Goal: Task Accomplishment & Management: Manage account settings

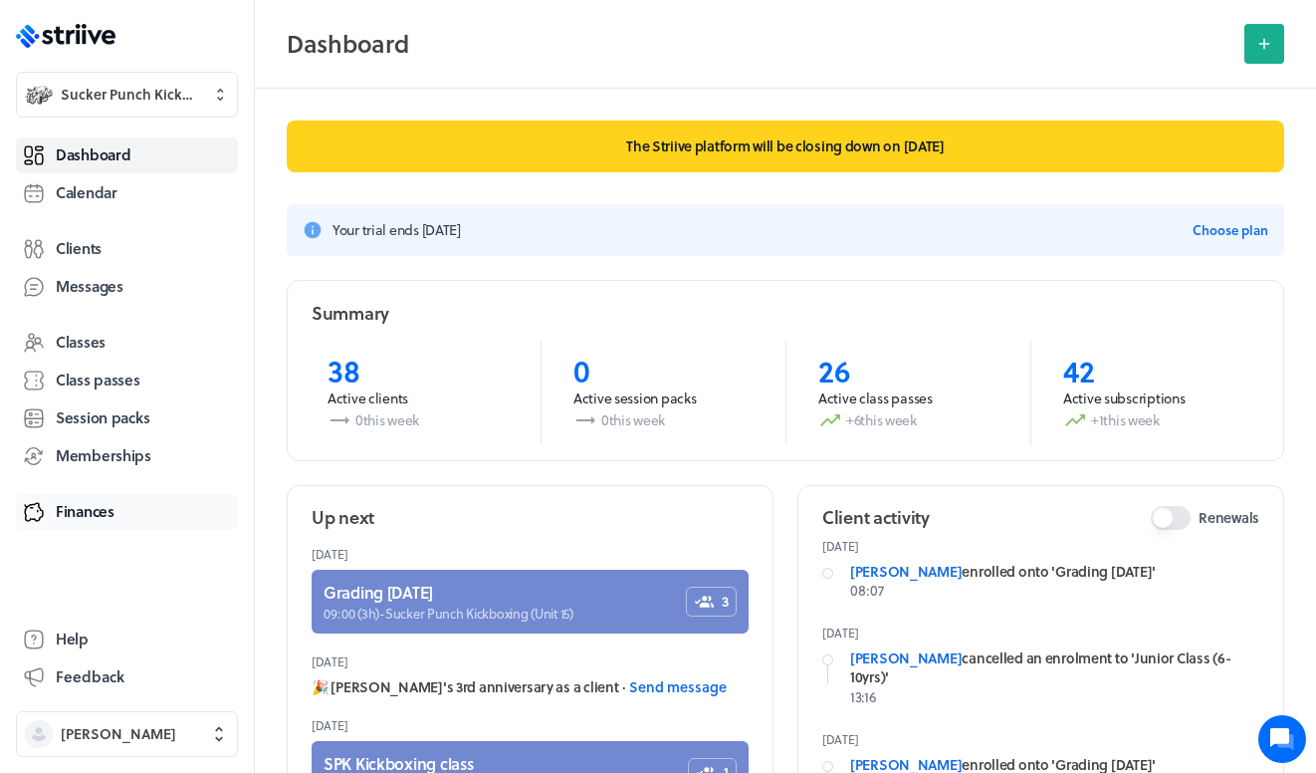
click at [103, 514] on span "Finances" at bounding box center [85, 511] width 59 height 21
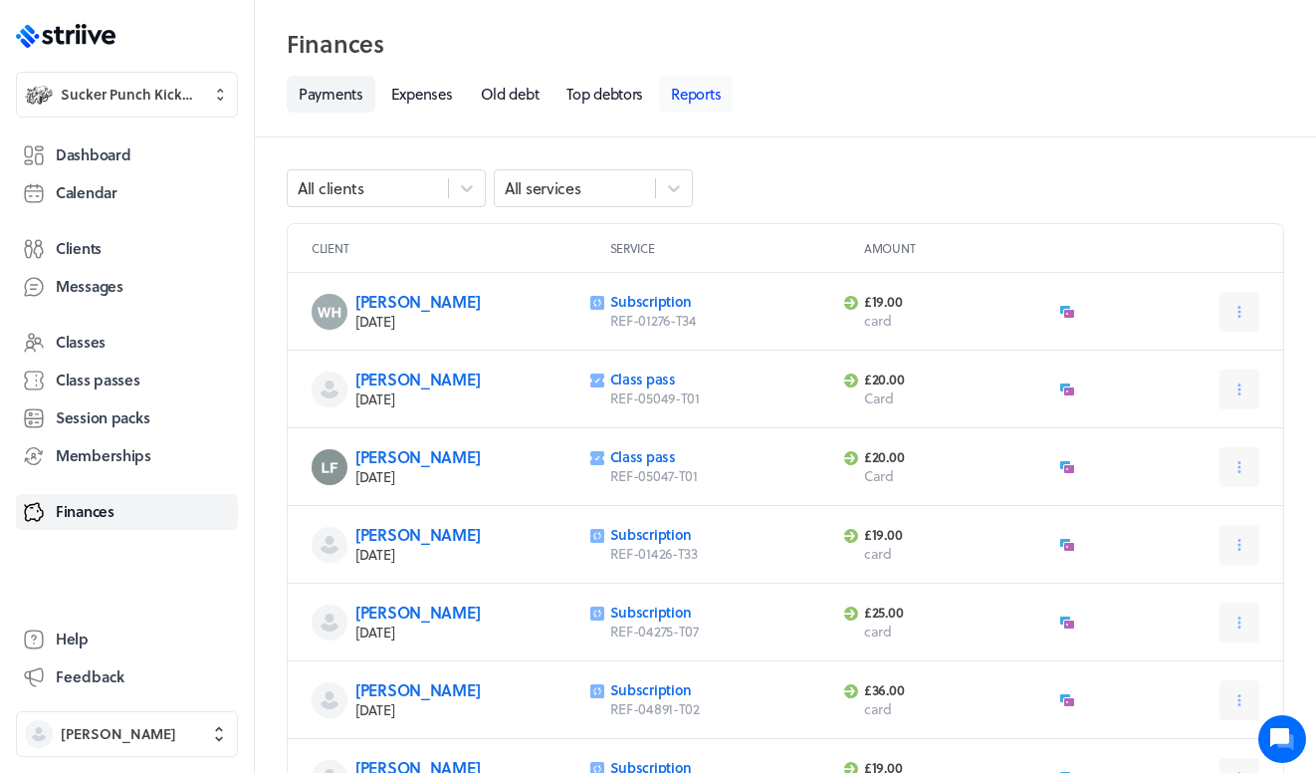
click at [698, 93] on link "Reports" at bounding box center [696, 94] width 74 height 37
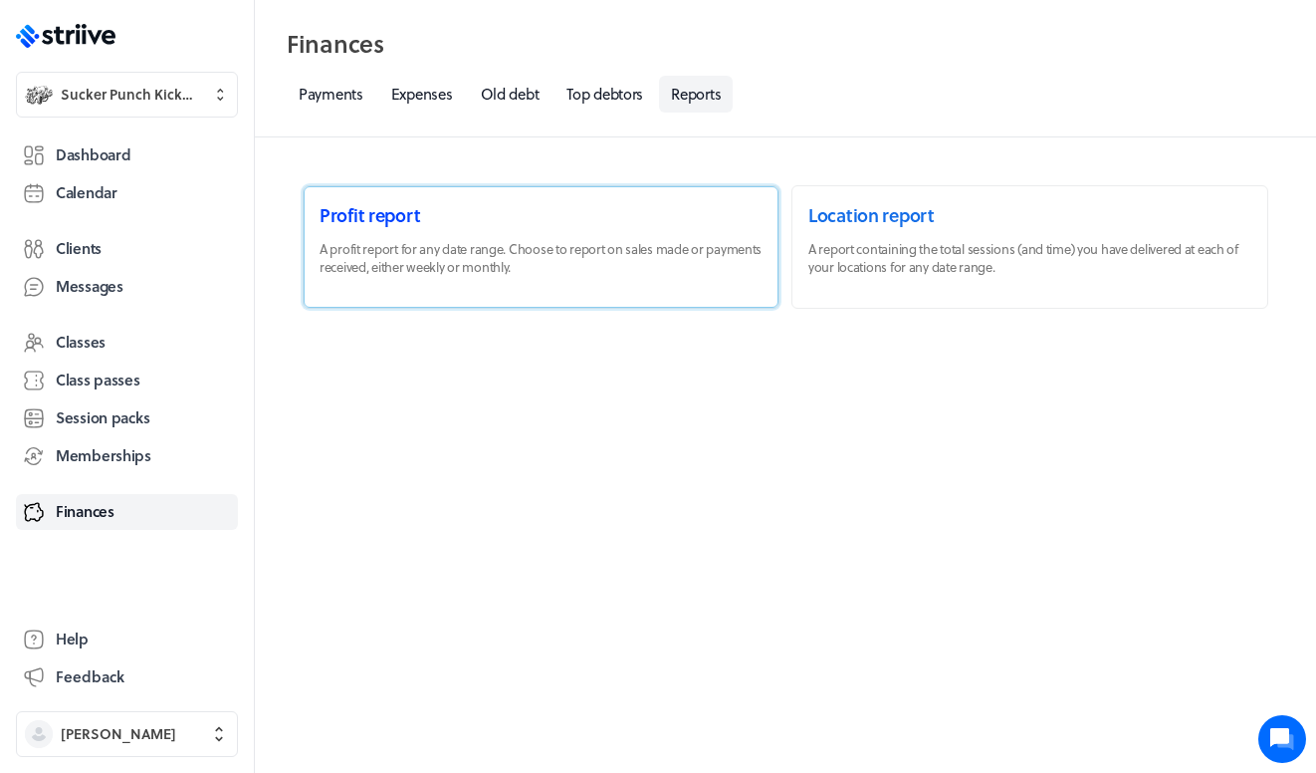
click at [581, 247] on link at bounding box center [541, 246] width 475 height 121
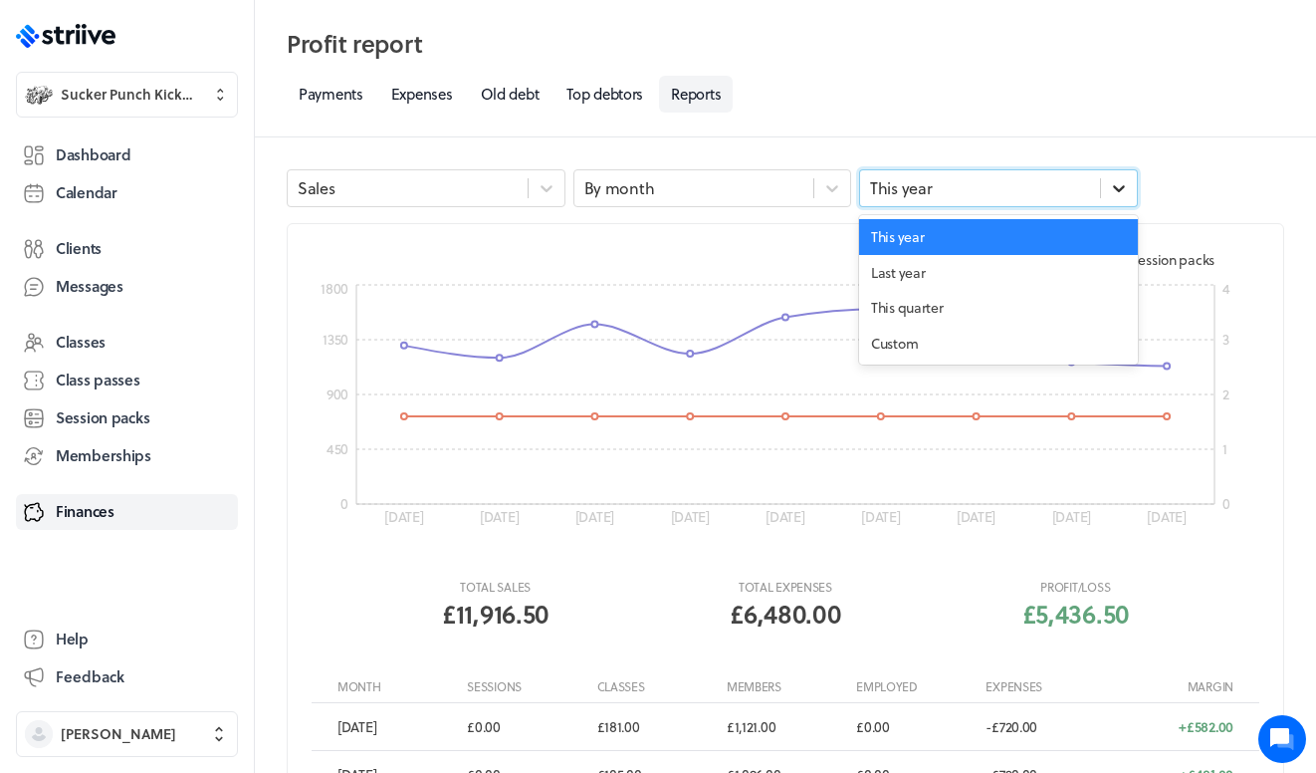
click at [1114, 189] on icon at bounding box center [1119, 188] width 20 height 20
click at [992, 269] on div "Last year" at bounding box center [998, 273] width 279 height 36
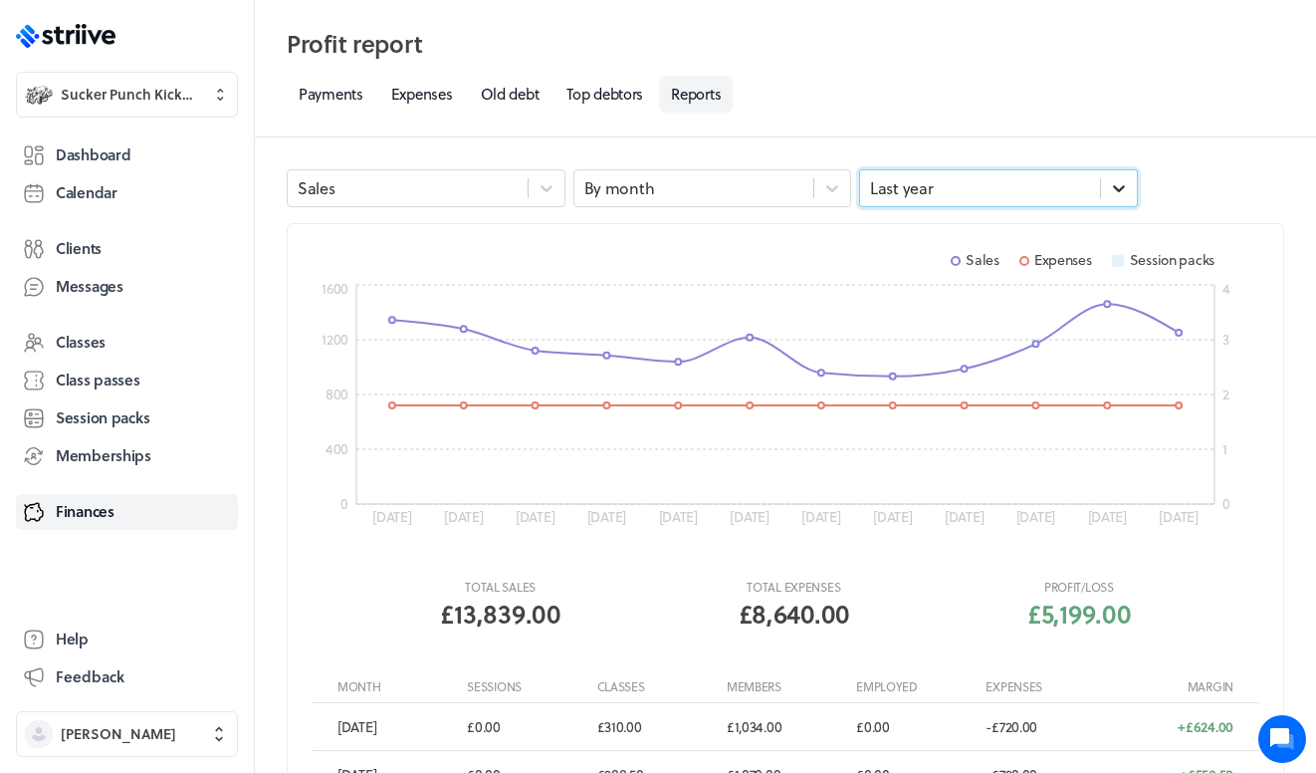
click at [1115, 192] on icon at bounding box center [1119, 188] width 20 height 20
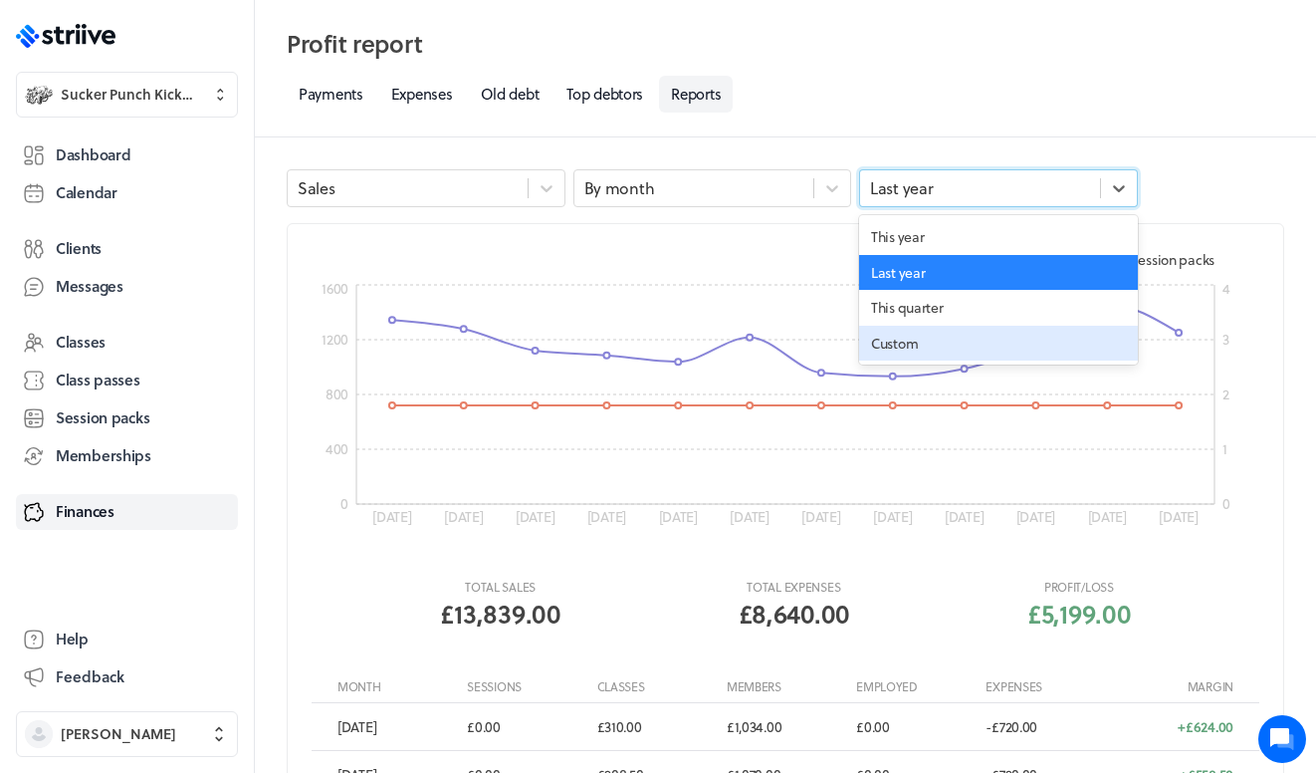
click at [889, 338] on div "Custom" at bounding box center [998, 344] width 279 height 36
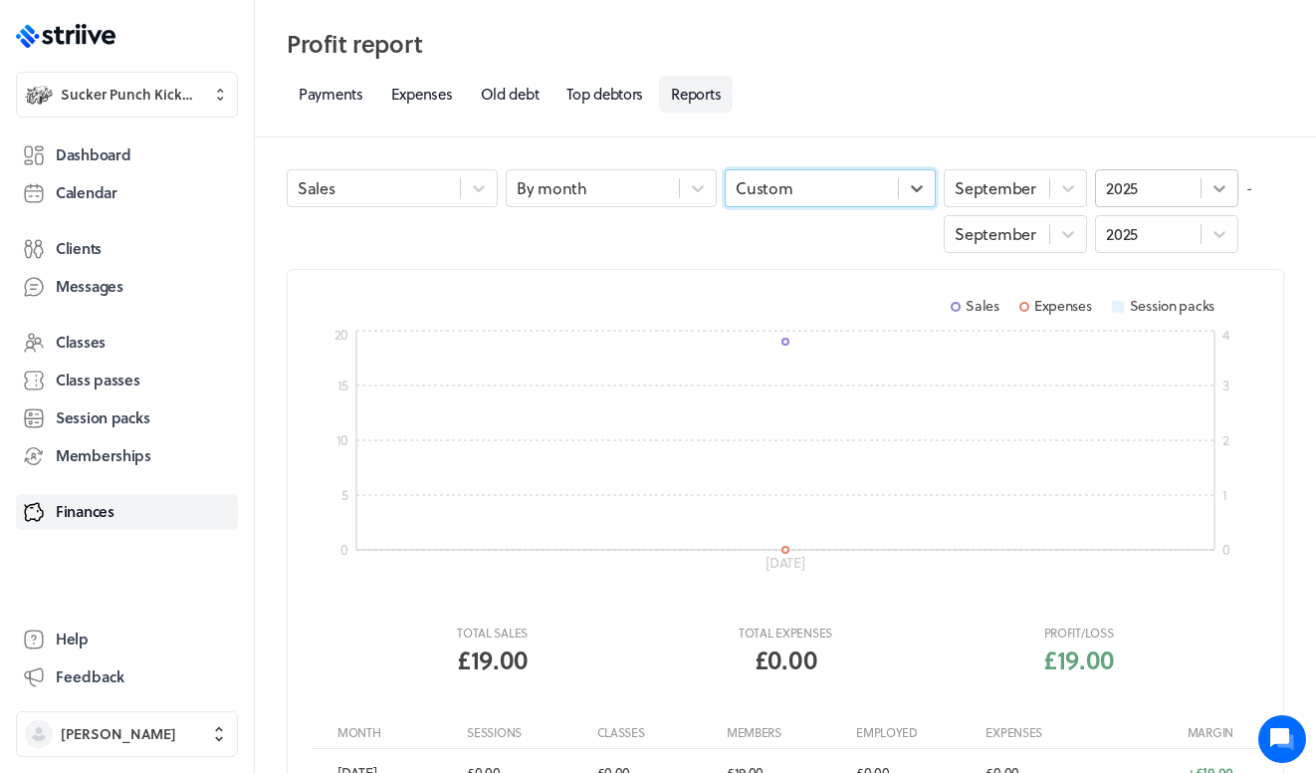
click at [1224, 190] on icon at bounding box center [1220, 188] width 20 height 20
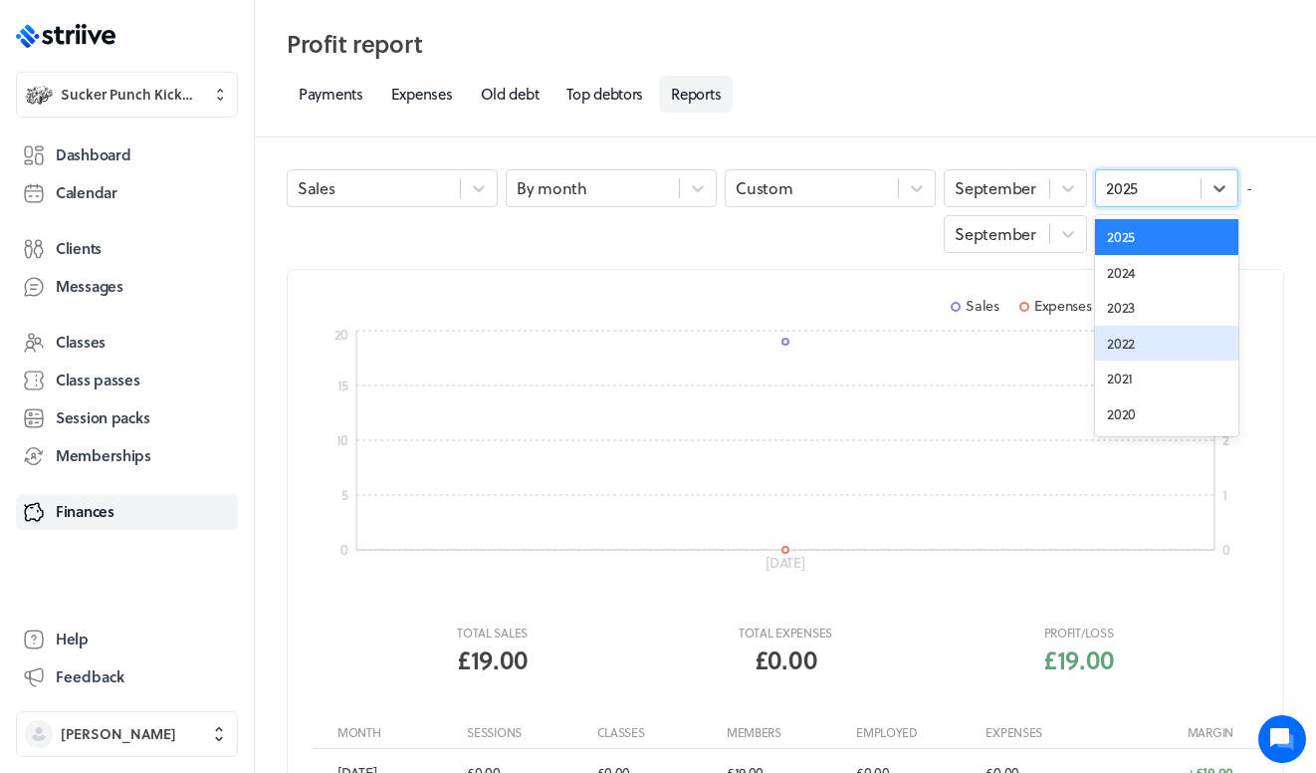
click at [1125, 356] on div "2022" at bounding box center [1166, 344] width 143 height 36
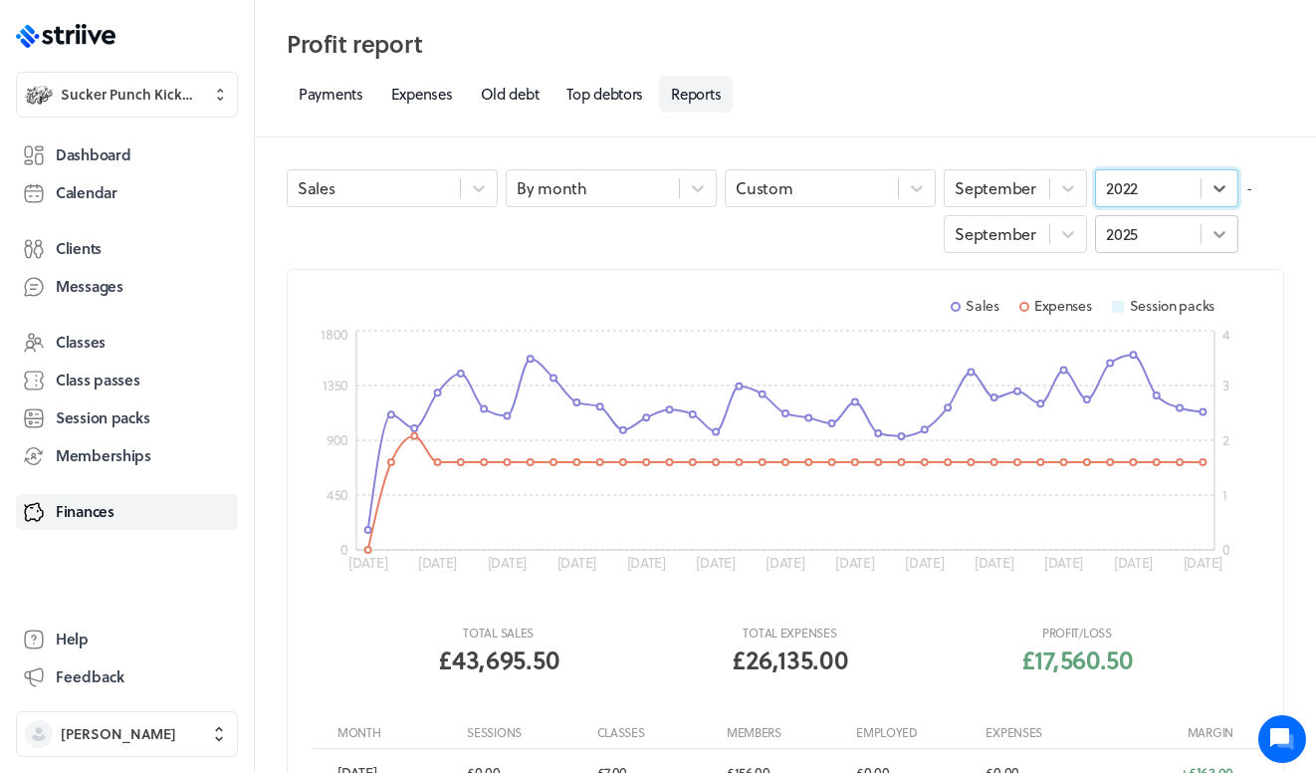
click at [1214, 228] on icon at bounding box center [1220, 234] width 20 height 20
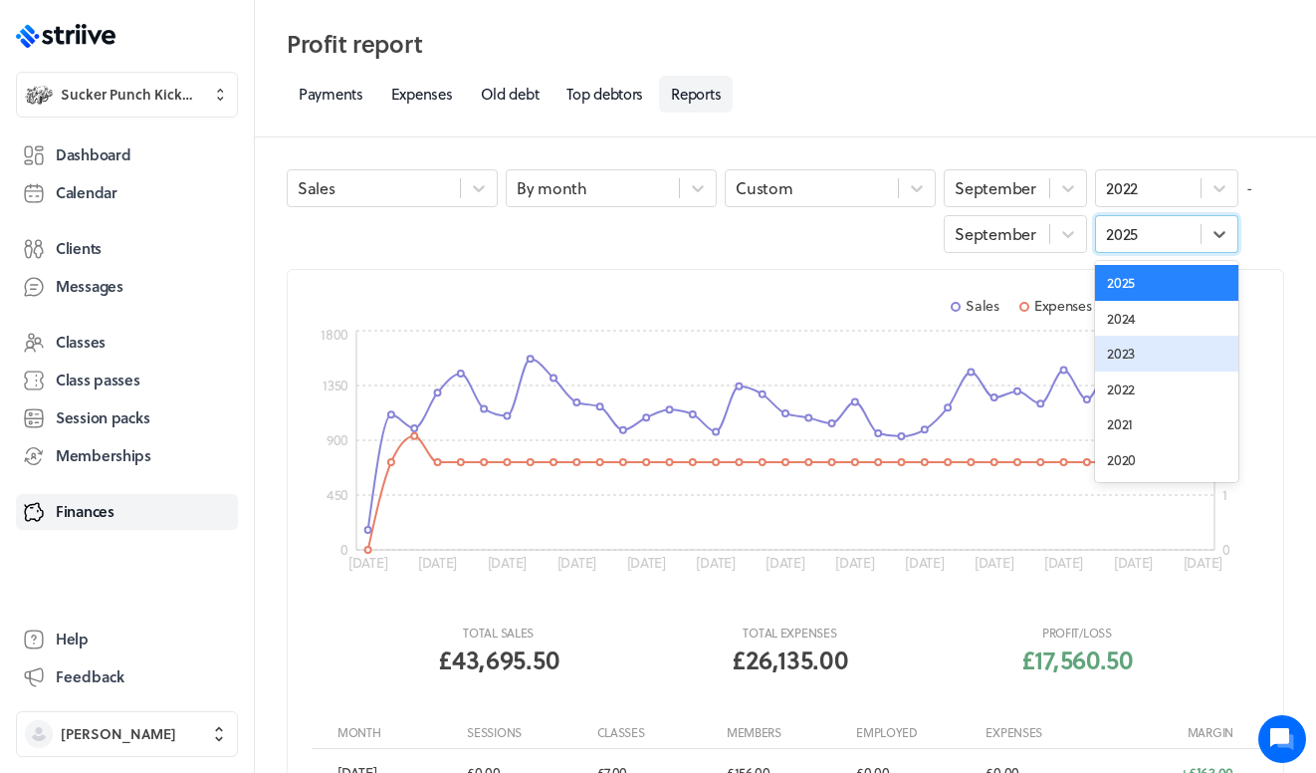
click at [1132, 356] on div "2023" at bounding box center [1166, 354] width 143 height 36
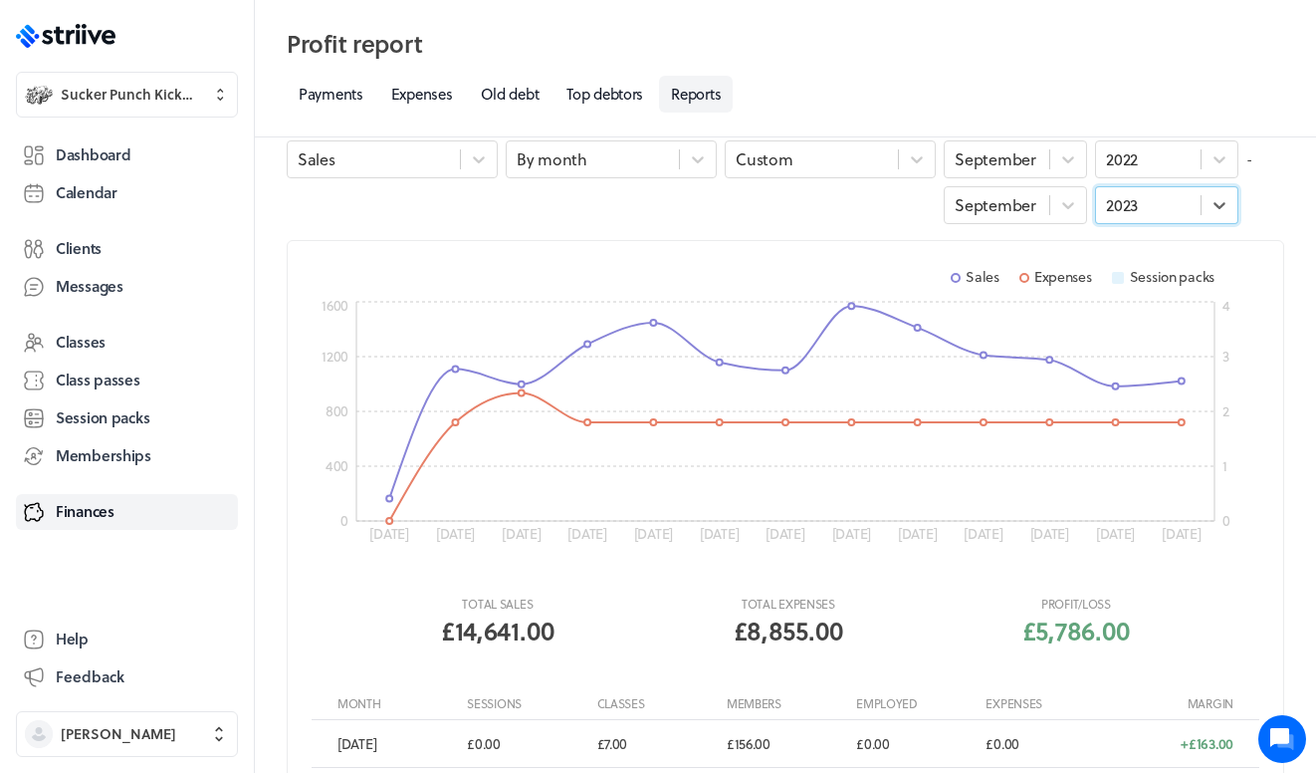
scroll to position [31, 0]
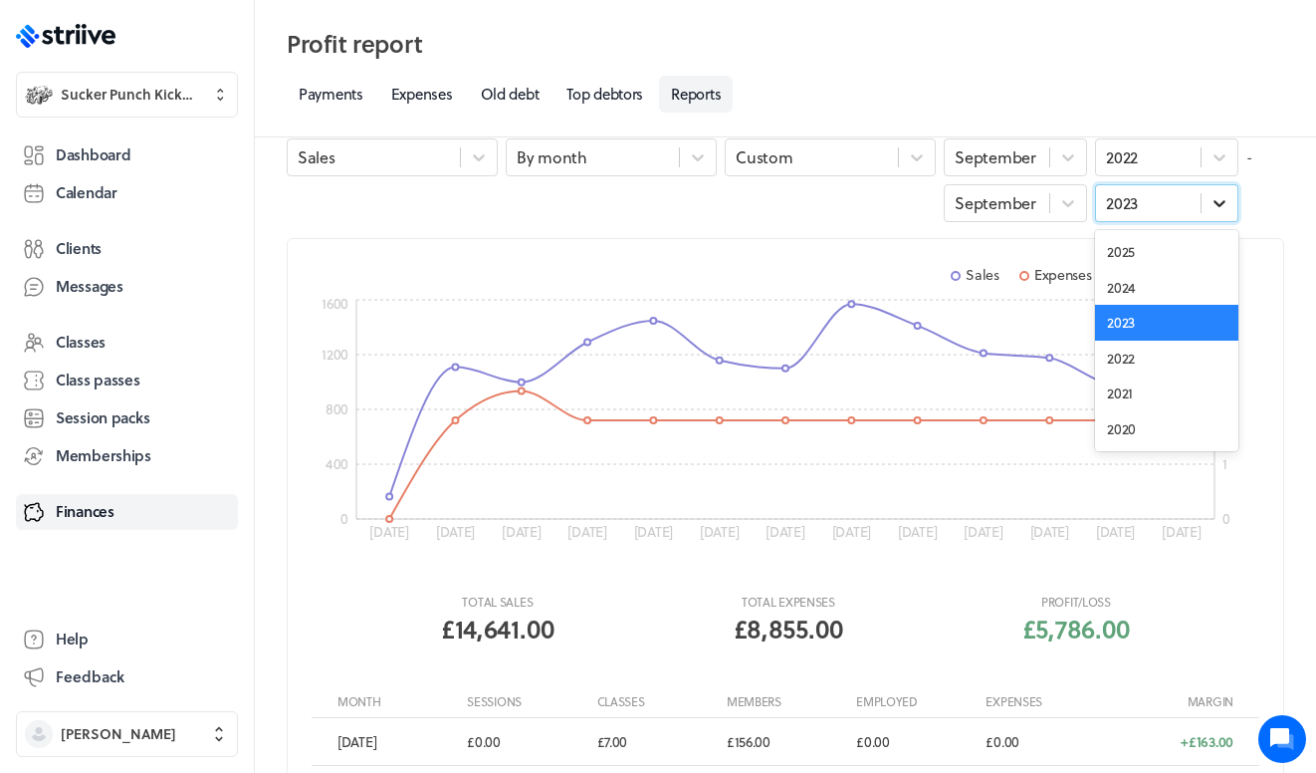
click at [1219, 203] on icon at bounding box center [1220, 203] width 20 height 20
click at [1141, 292] on div "2024" at bounding box center [1166, 288] width 143 height 36
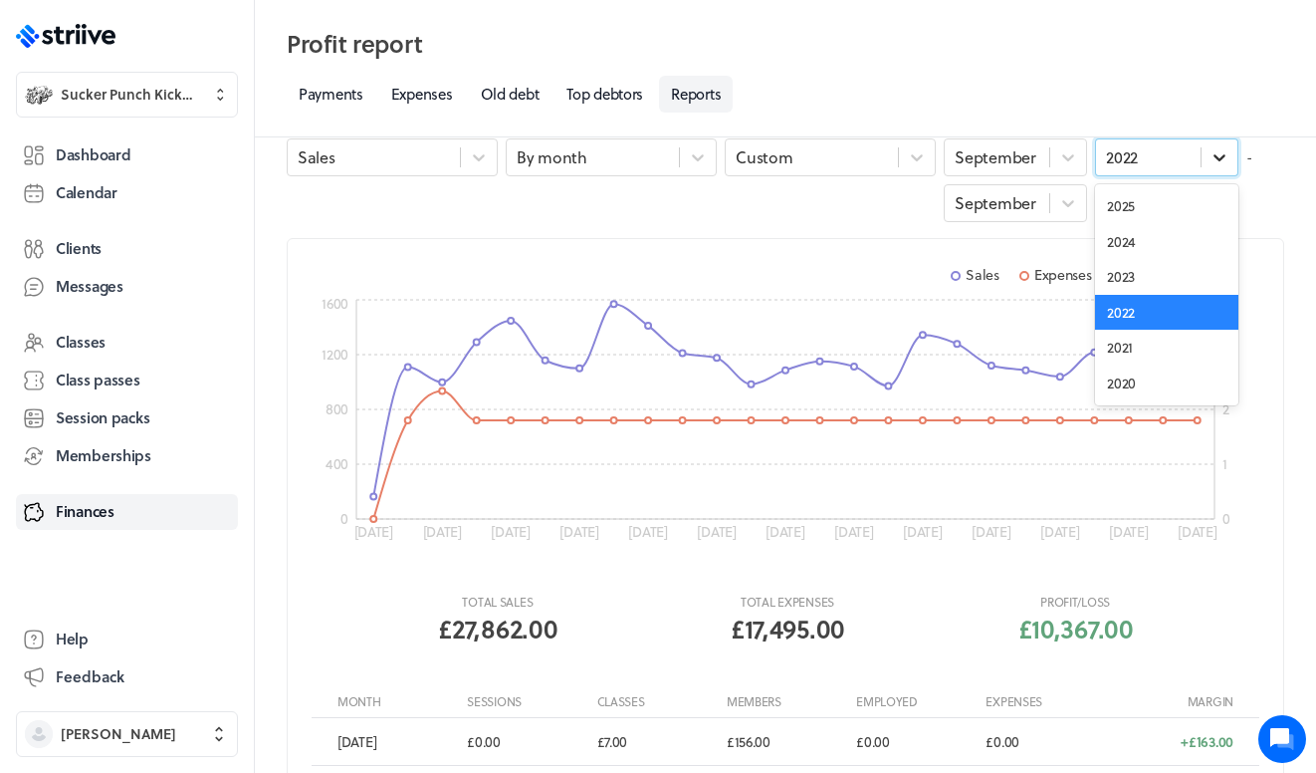
click at [1218, 163] on icon at bounding box center [1220, 157] width 20 height 20
click at [1205, 191] on div "2025" at bounding box center [1166, 206] width 143 height 36
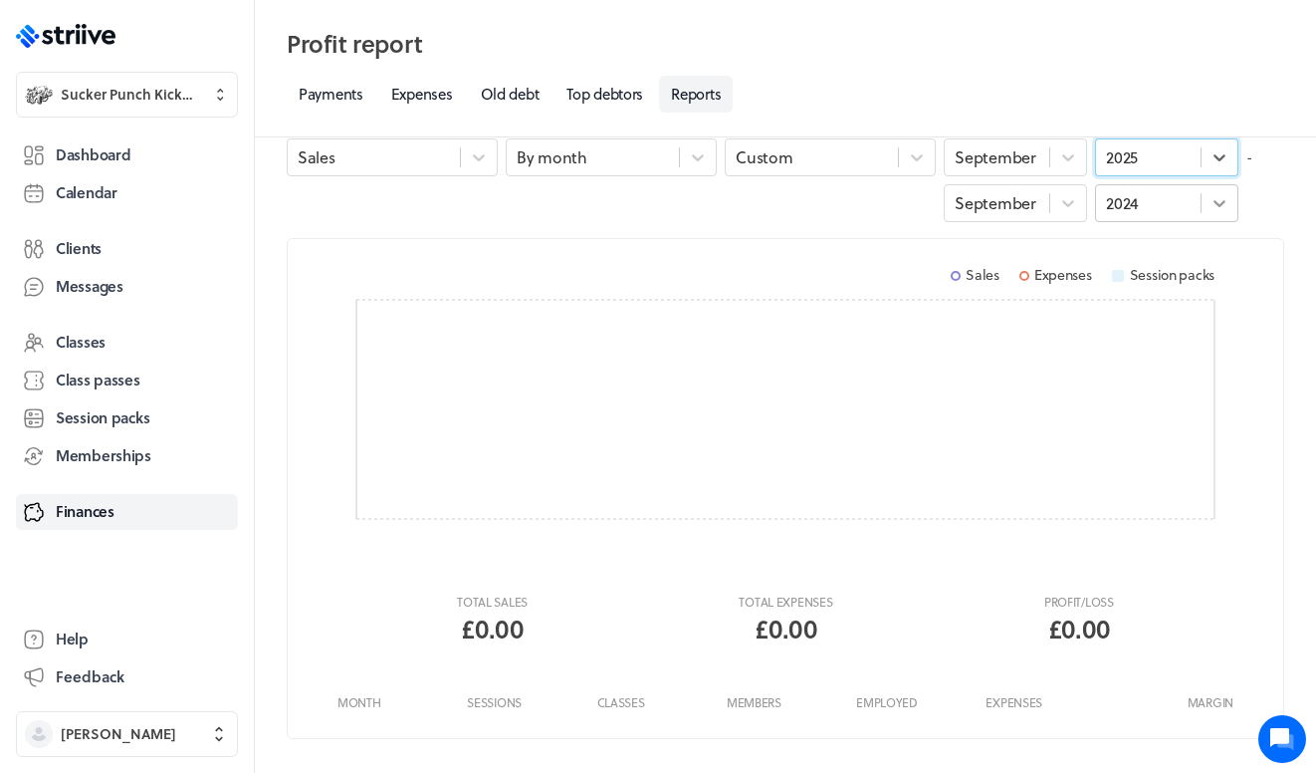
click at [1219, 202] on icon at bounding box center [1220, 203] width 20 height 20
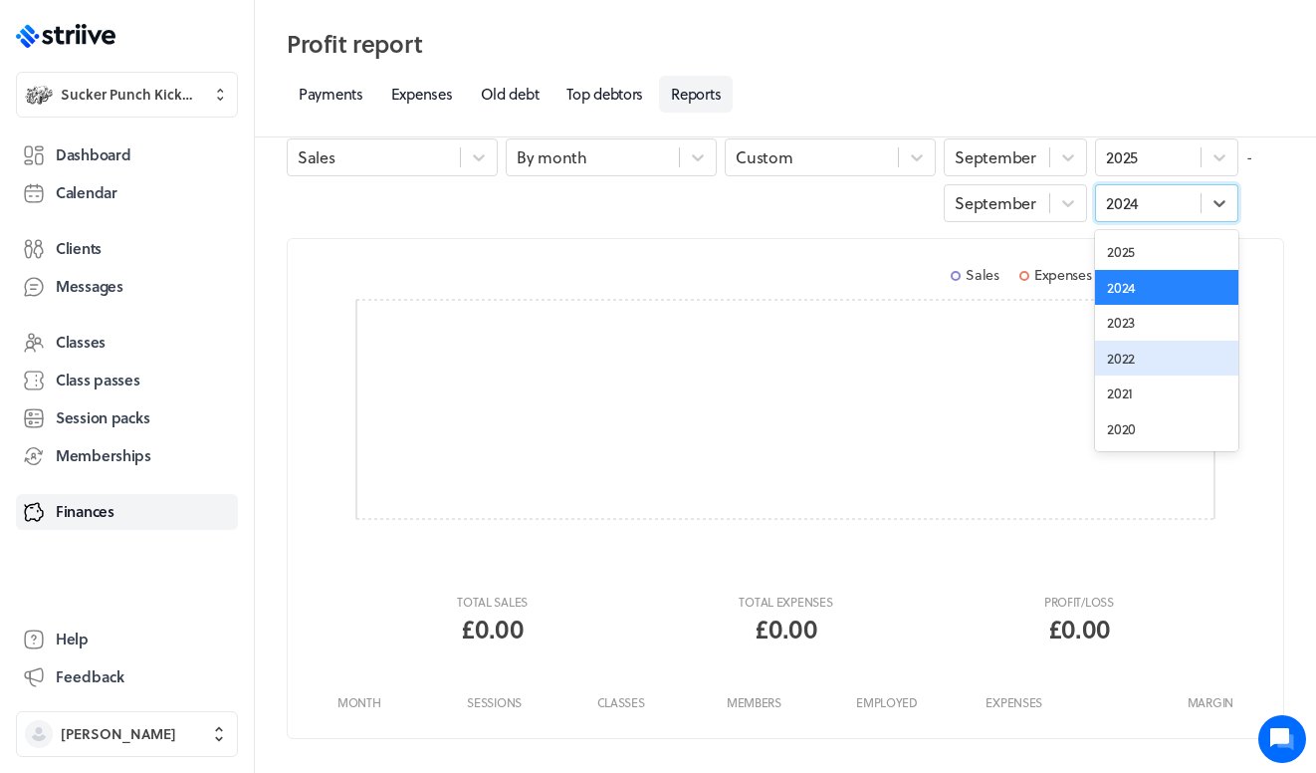
click at [1153, 364] on div "2022" at bounding box center [1166, 359] width 143 height 36
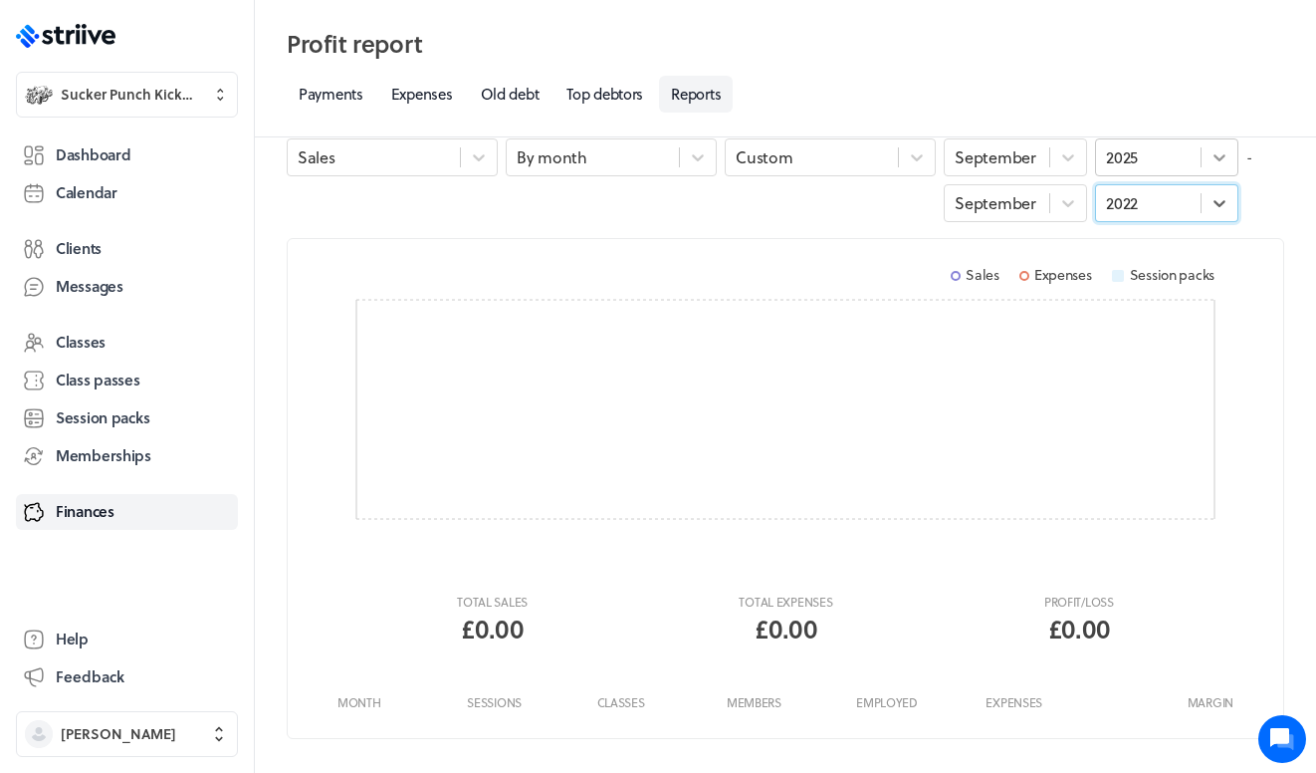
click at [1213, 166] on icon at bounding box center [1220, 157] width 20 height 20
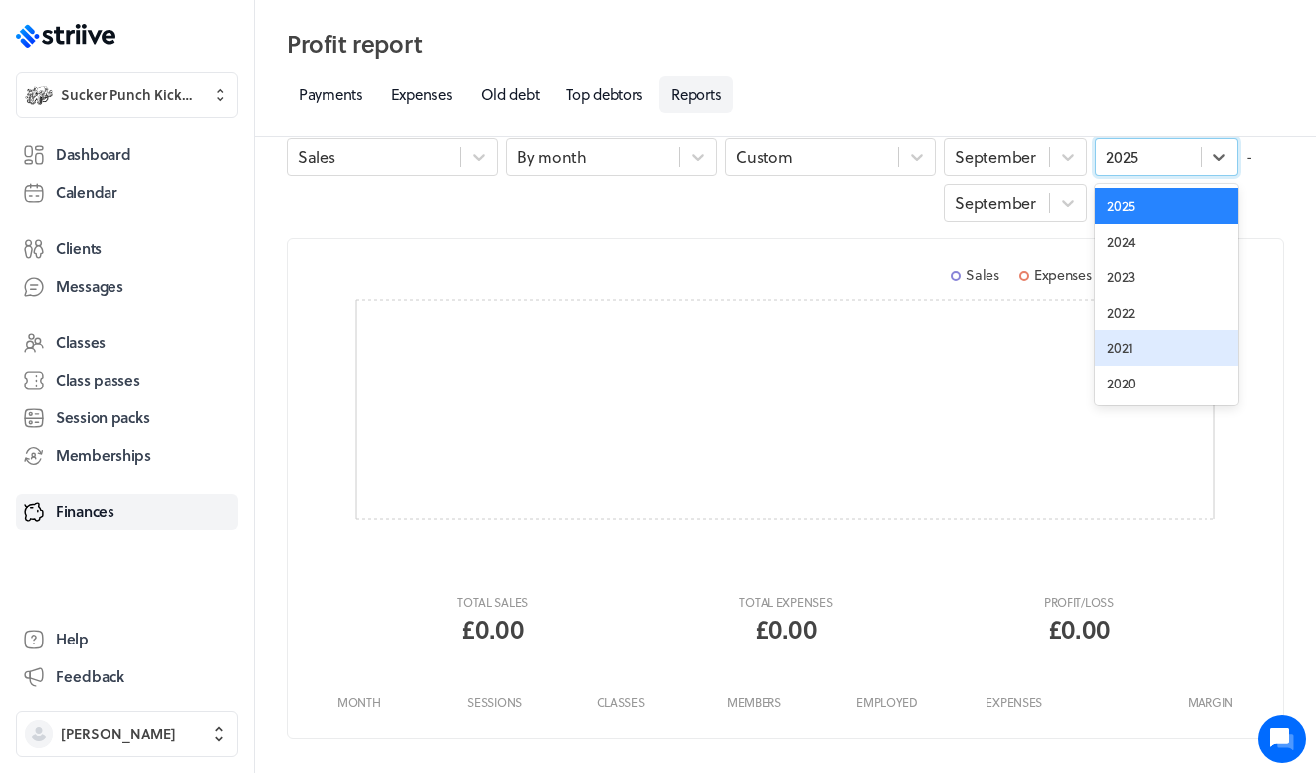
click at [1153, 337] on div "2021" at bounding box center [1166, 348] width 143 height 36
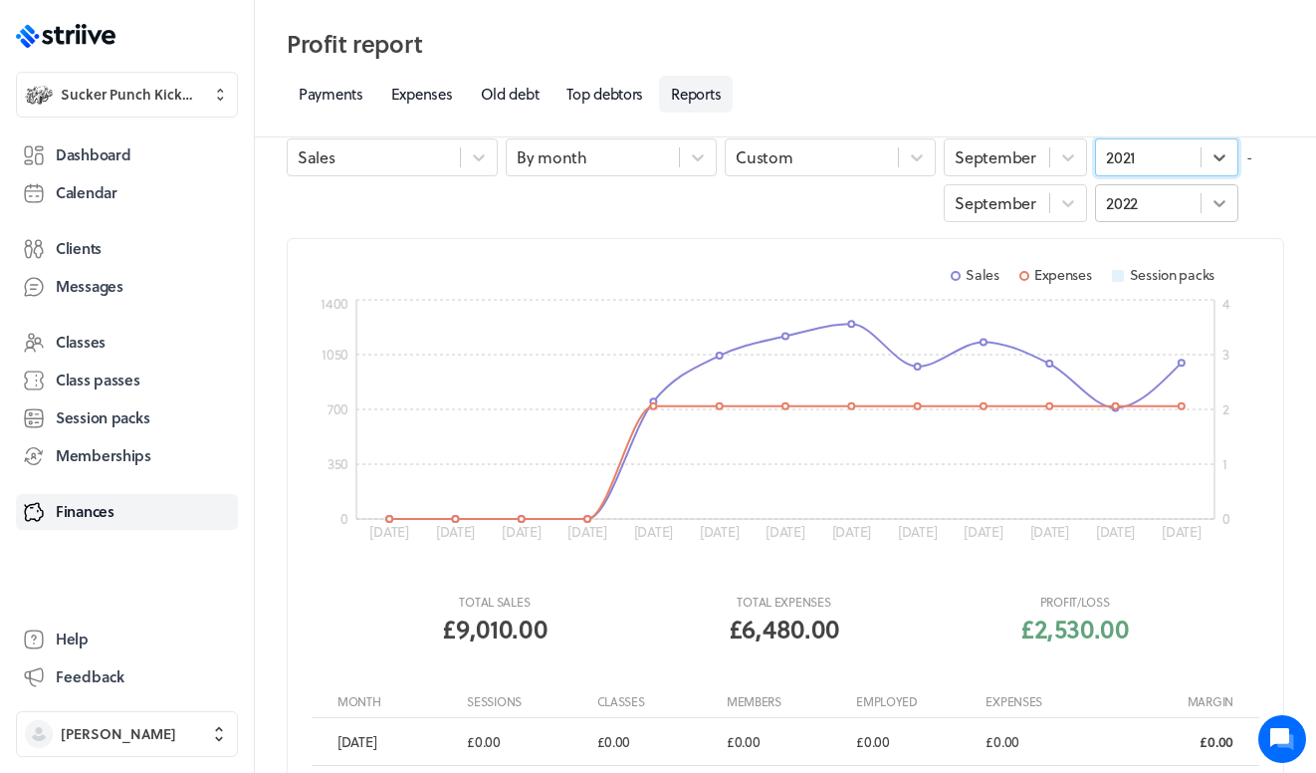
click at [1221, 193] on icon at bounding box center [1220, 203] width 20 height 20
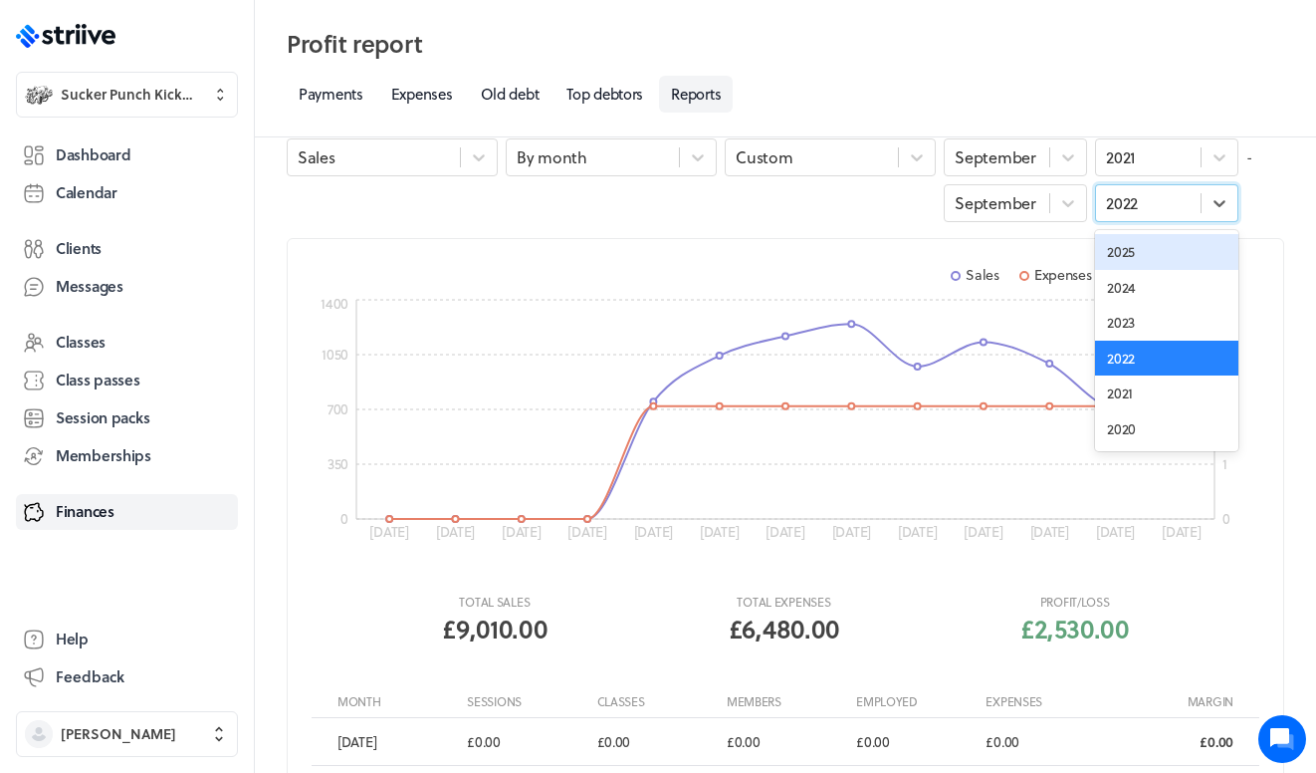
click at [1144, 247] on div "2025" at bounding box center [1166, 252] width 143 height 36
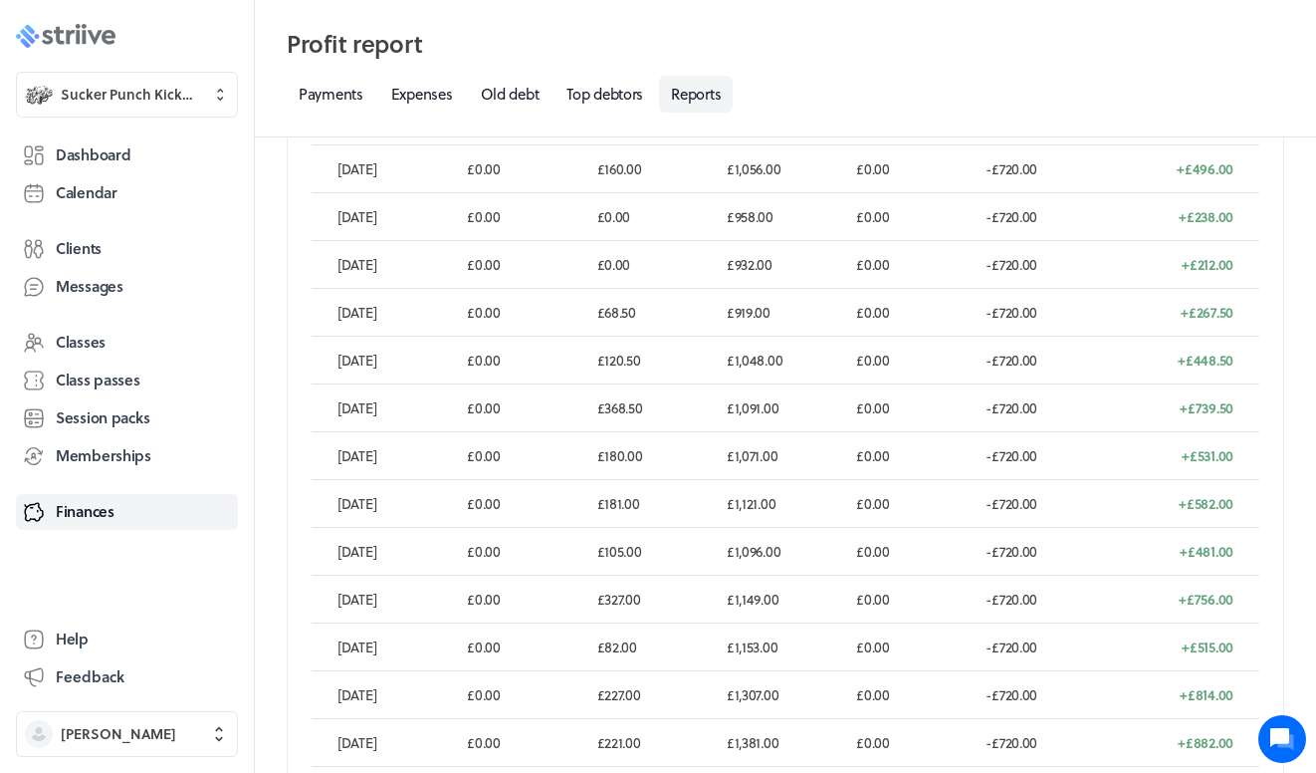
scroll to position [1981, 0]
